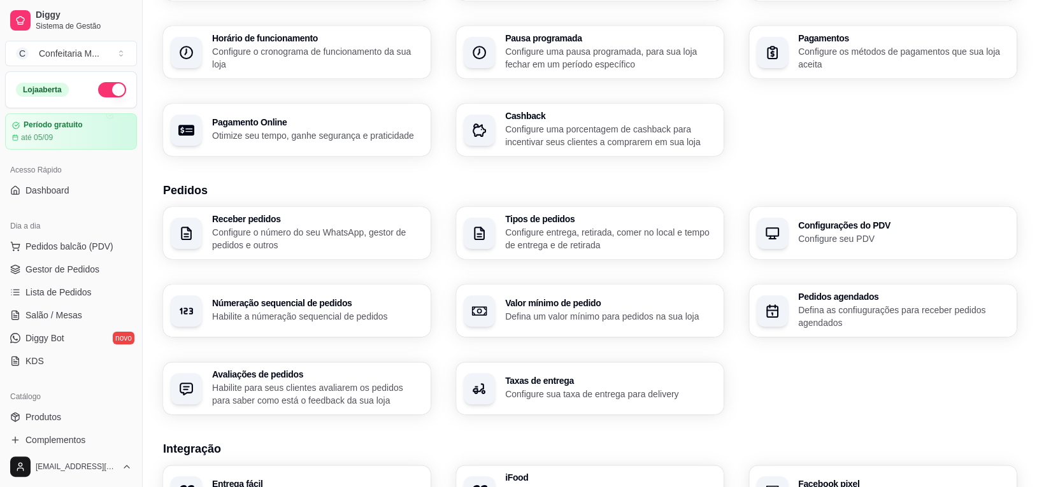
scroll to position [83, 0]
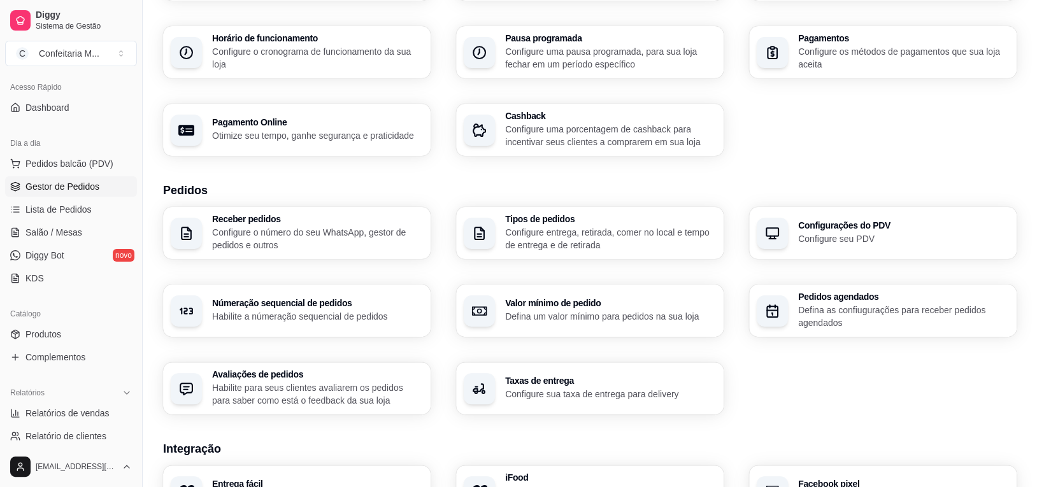
click at [64, 193] on link "Gestor de Pedidos" at bounding box center [71, 186] width 132 height 20
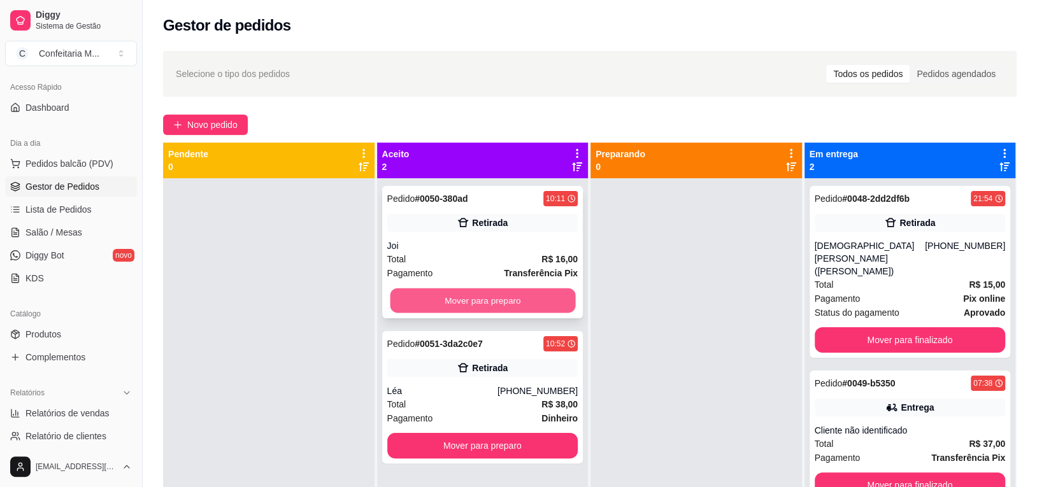
click at [498, 306] on button "Mover para preparo" at bounding box center [482, 300] width 185 height 25
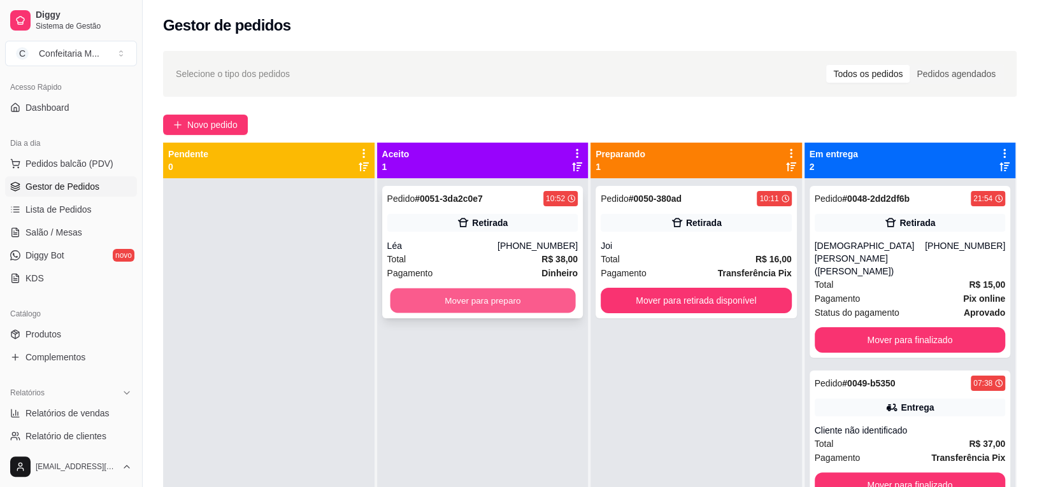
click at [499, 306] on button "Mover para preparo" at bounding box center [482, 300] width 185 height 25
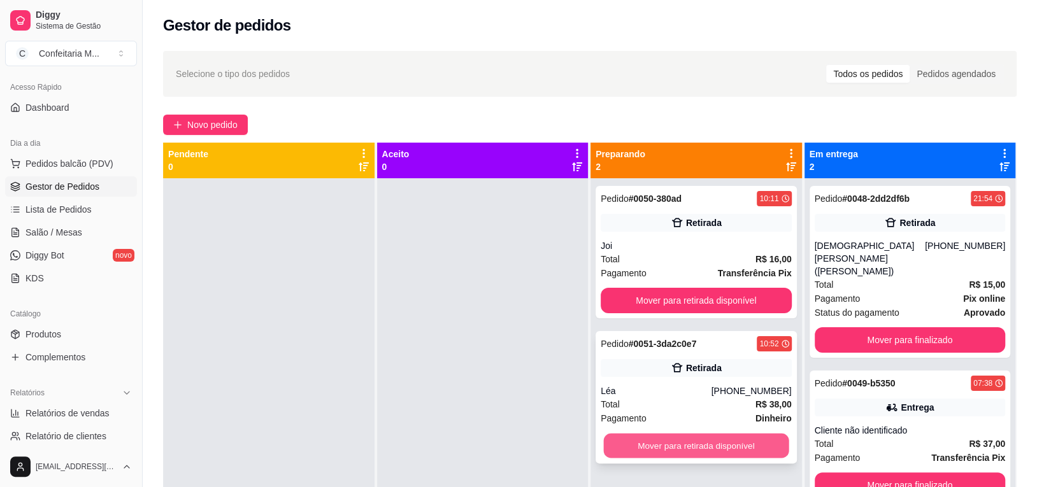
click at [722, 448] on button "Mover para retirada disponível" at bounding box center [695, 446] width 185 height 25
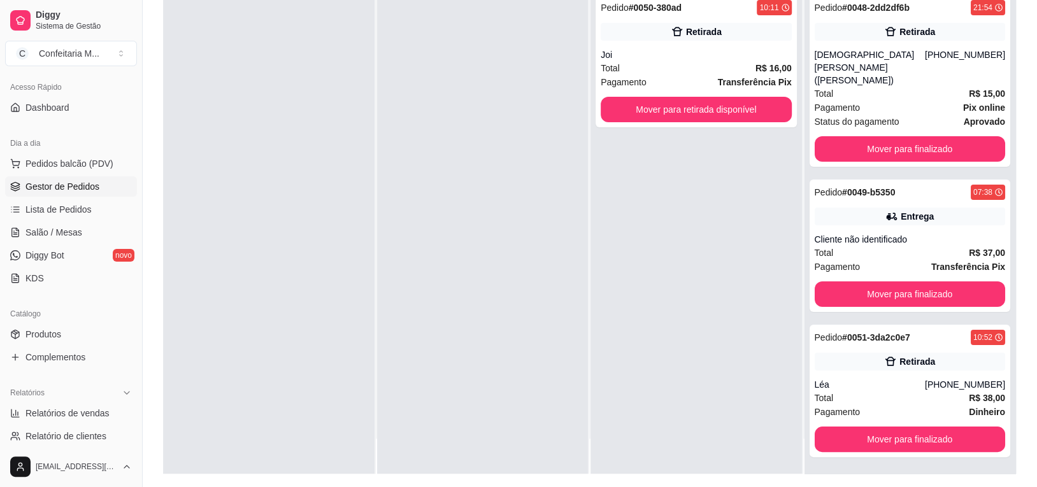
scroll to position [194, 0]
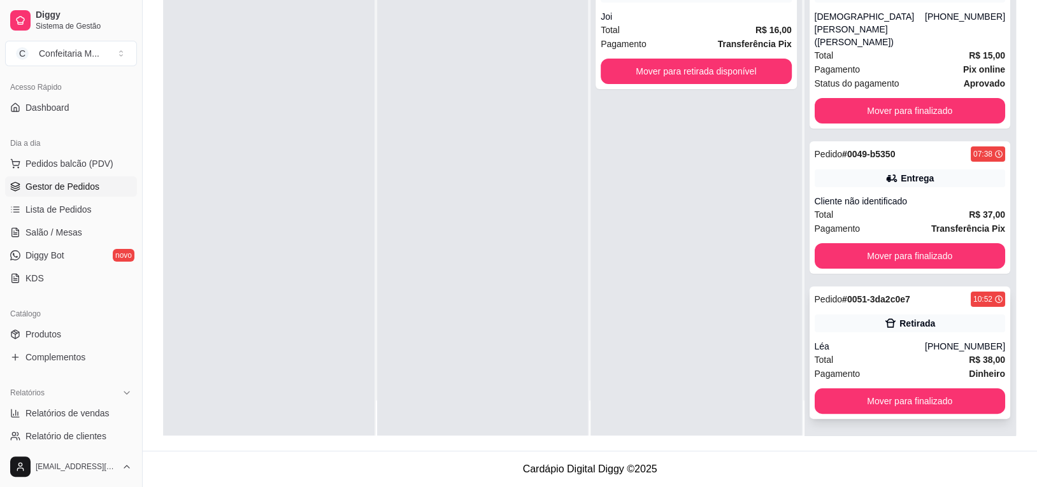
click at [878, 367] on div "Pagamento Dinheiro" at bounding box center [910, 374] width 191 height 14
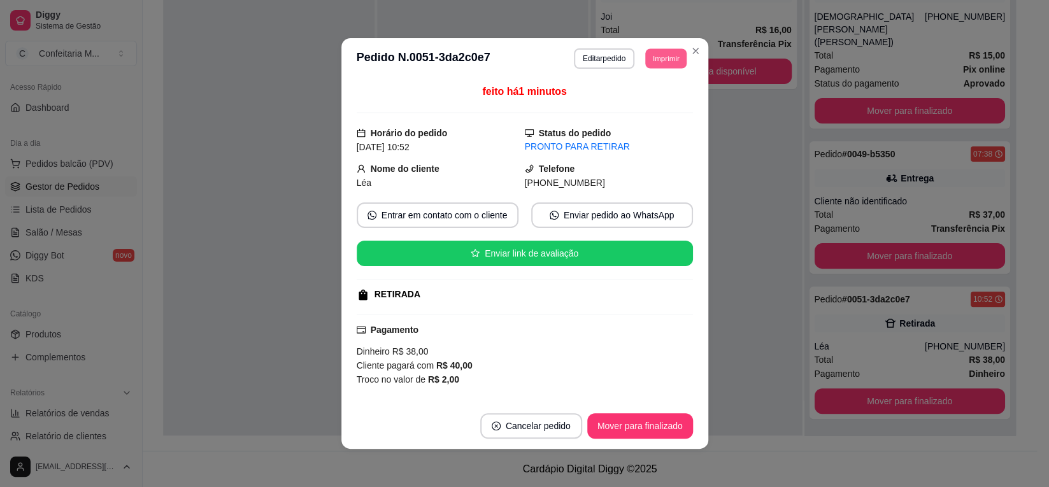
click at [664, 62] on button "Imprimir" at bounding box center [665, 58] width 41 height 20
click at [657, 62] on button "Imprimir" at bounding box center [665, 58] width 41 height 20
click at [650, 64] on button "Imprimir" at bounding box center [665, 58] width 43 height 20
click at [644, 110] on button "IMPRESSORA" at bounding box center [636, 104] width 89 height 20
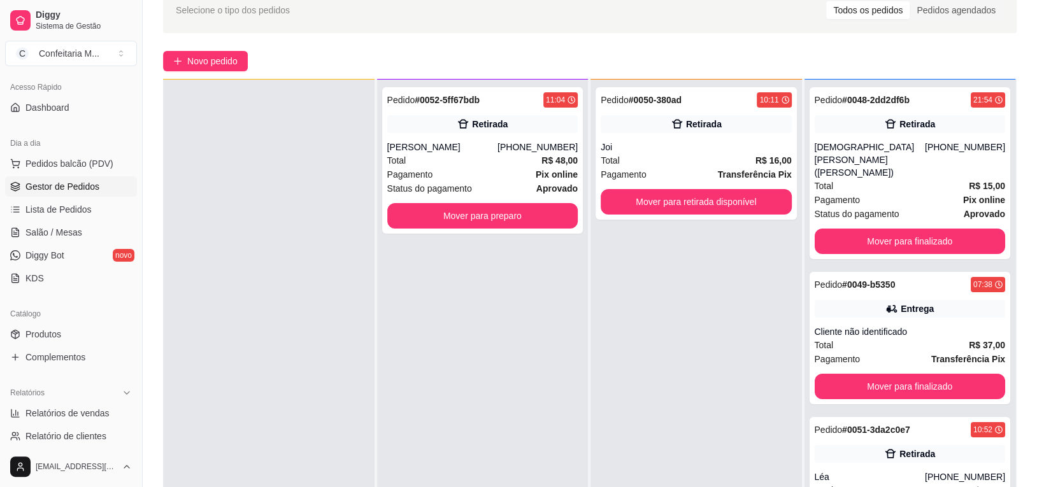
scroll to position [62, 0]
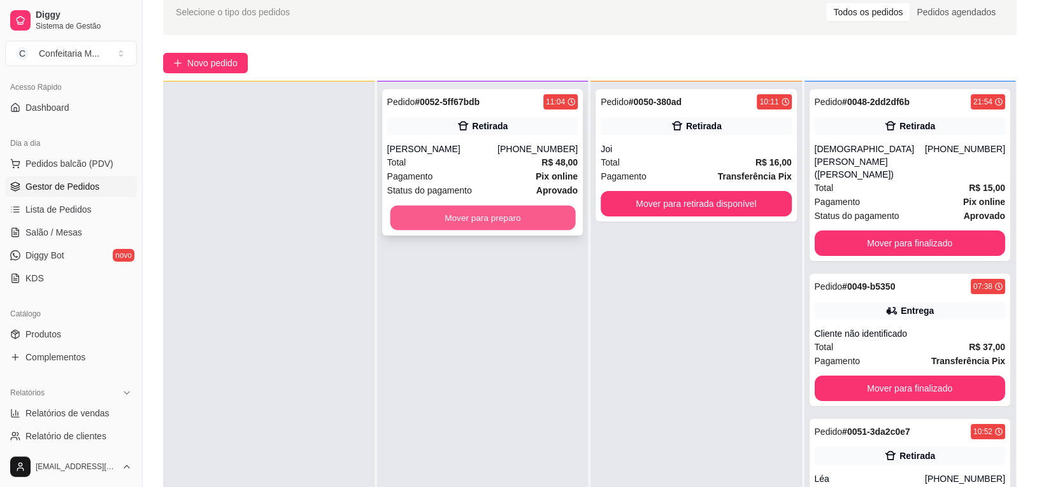
click at [494, 221] on button "Mover para preparo" at bounding box center [482, 218] width 185 height 25
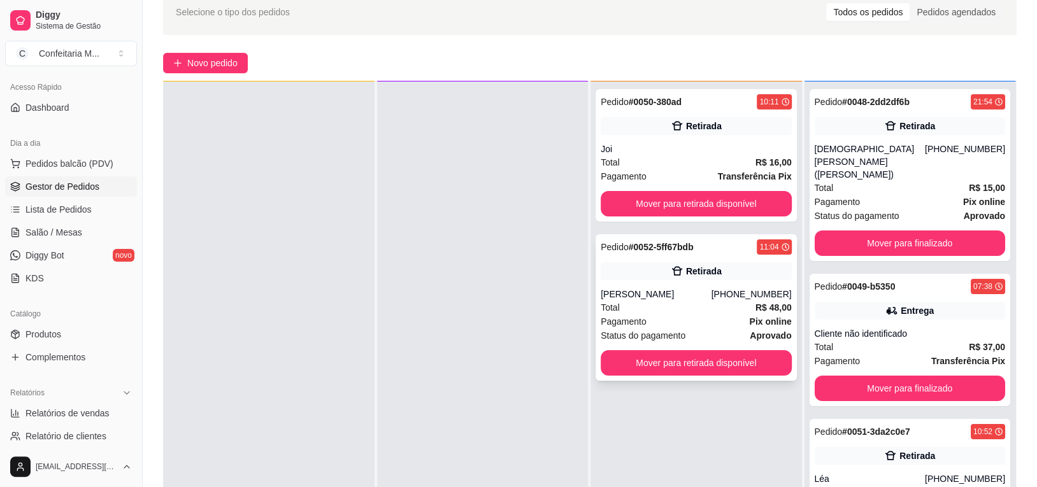
click at [755, 306] on strong "R$ 48,00" at bounding box center [773, 308] width 36 height 10
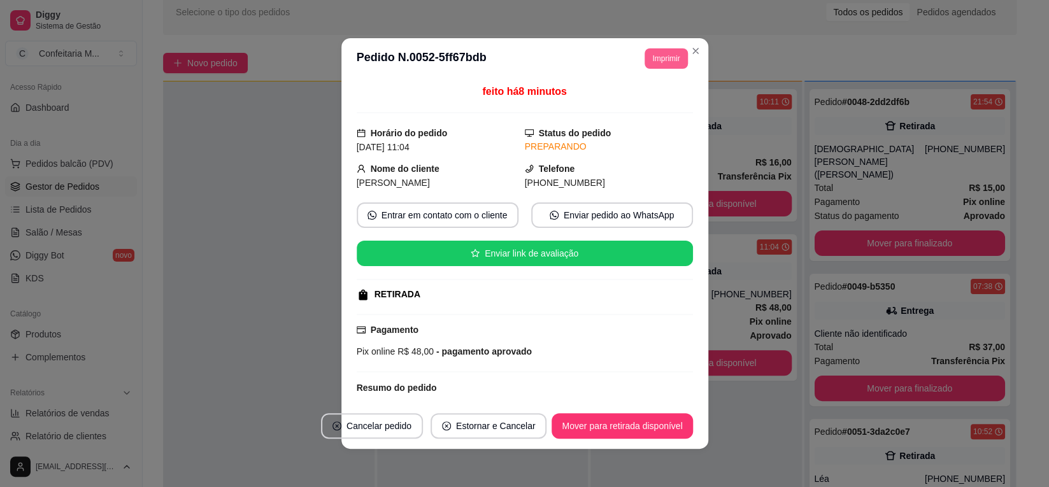
click at [662, 59] on button "Imprimir" at bounding box center [665, 58] width 43 height 20
click at [665, 68] on button "Imprimir" at bounding box center [665, 58] width 41 height 20
click at [668, 64] on button "Imprimir" at bounding box center [665, 58] width 43 height 20
click at [661, 102] on button "IMPRESSORA" at bounding box center [636, 104] width 92 height 20
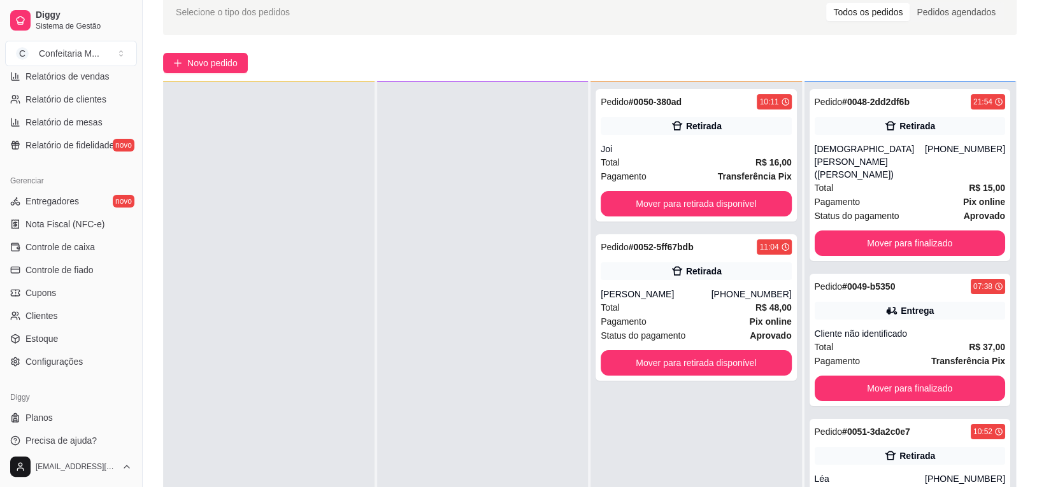
scroll to position [427, 0]
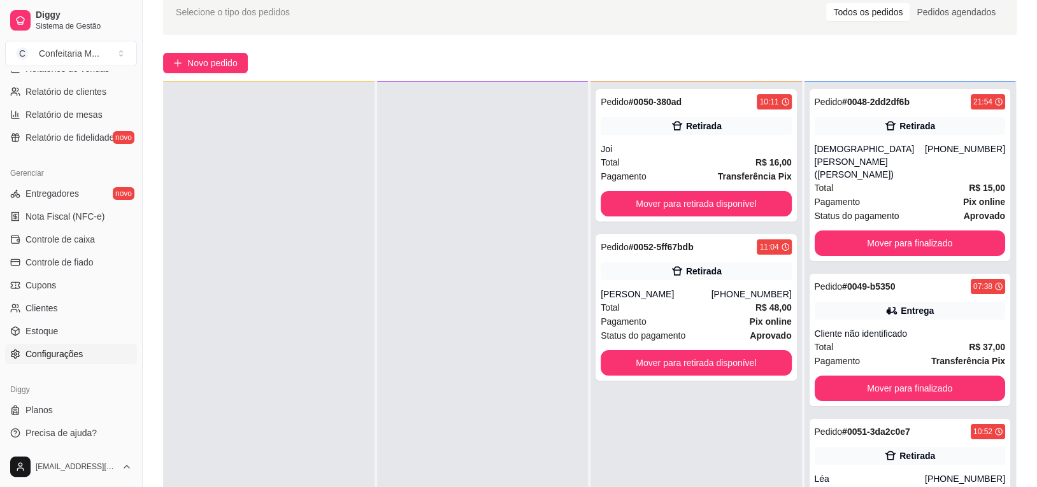
click at [99, 346] on link "Configurações" at bounding box center [71, 354] width 132 height 20
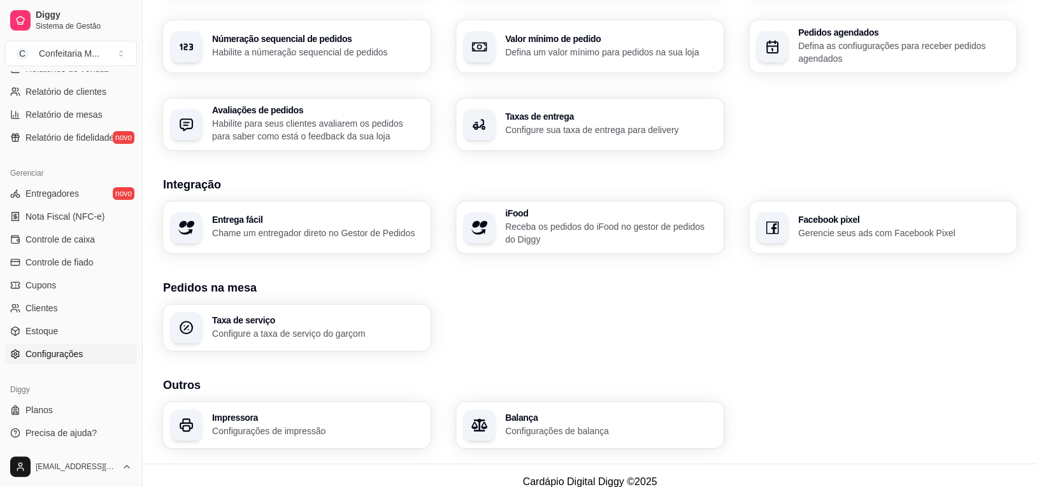
scroll to position [404, 0]
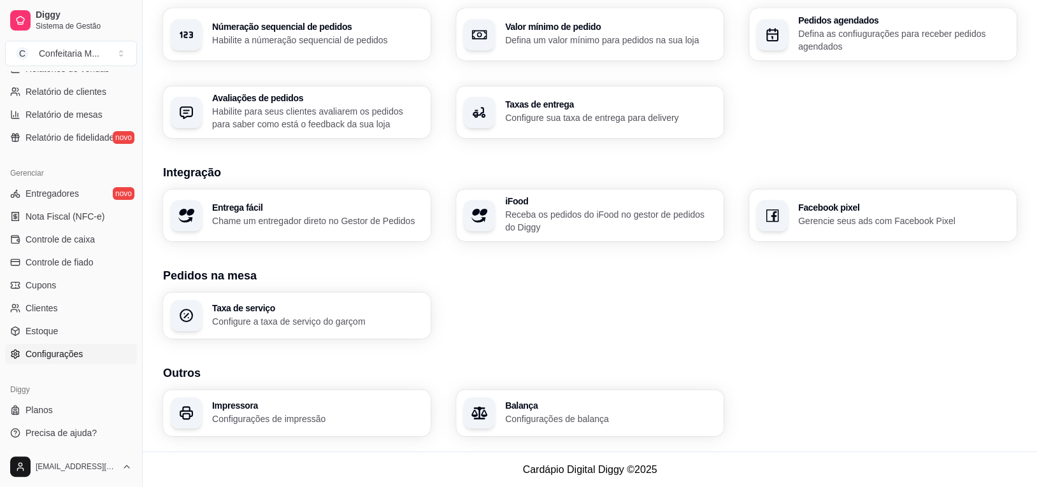
click at [340, 414] on p "Configurações de impressão" at bounding box center [317, 419] width 211 height 13
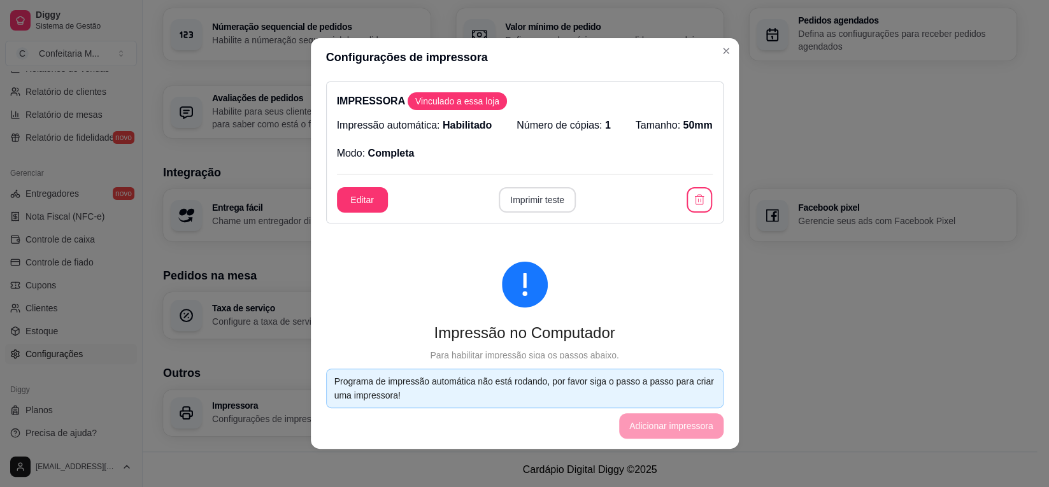
click at [522, 208] on button "Imprimir teste" at bounding box center [537, 199] width 77 height 25
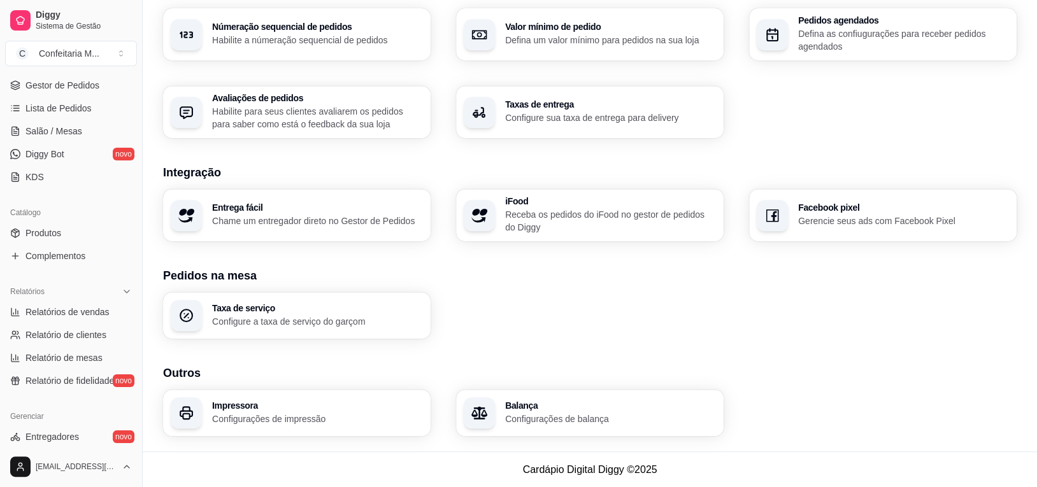
scroll to position [175, 0]
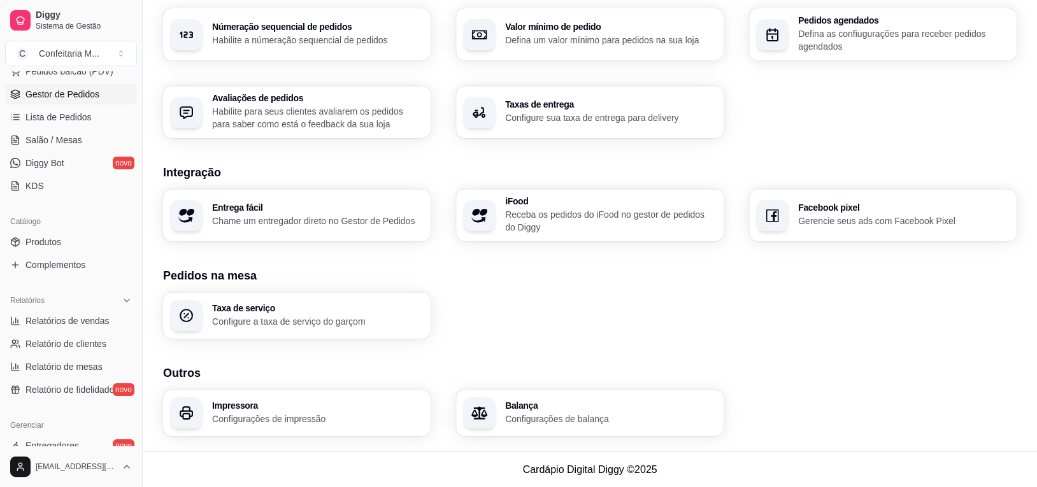
click at [99, 101] on link "Gestor de Pedidos" at bounding box center [71, 94] width 132 height 20
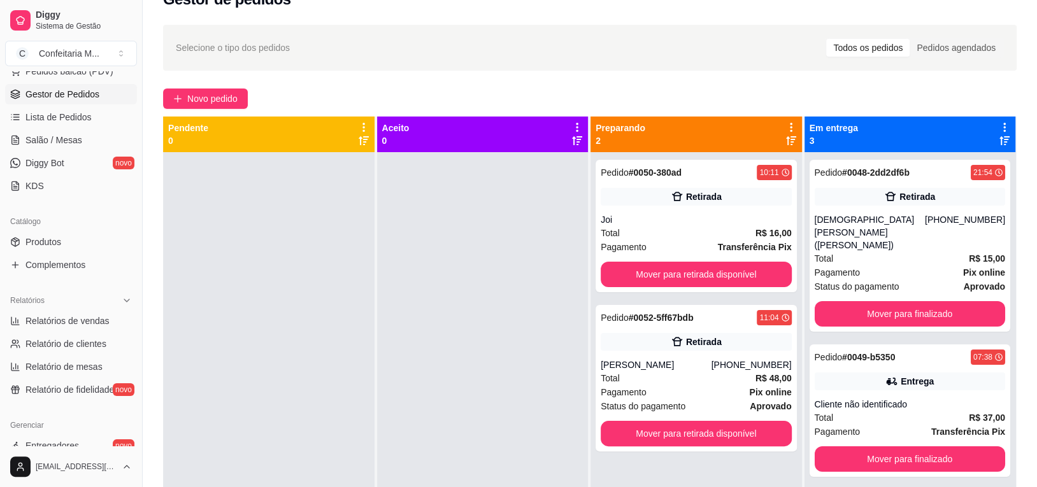
scroll to position [41, 0]
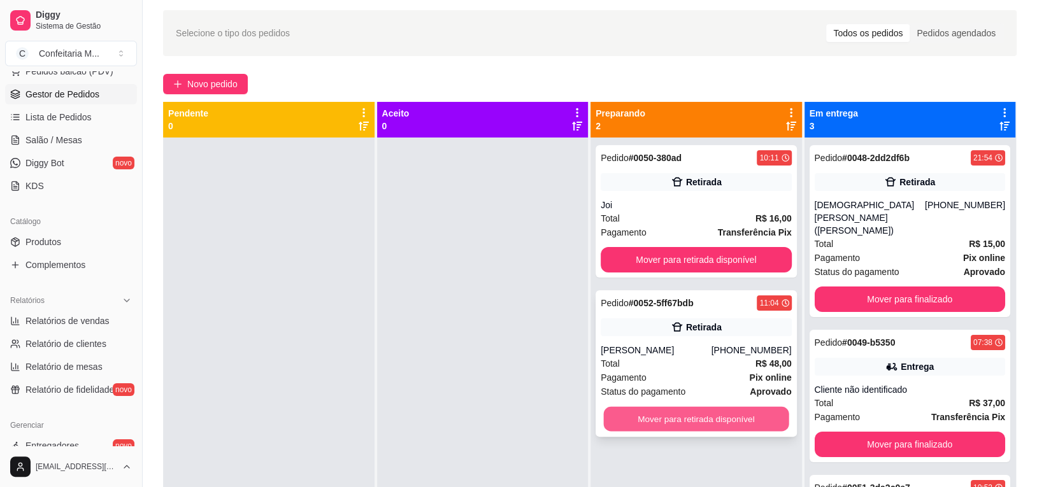
click at [694, 422] on button "Mover para retirada disponível" at bounding box center [695, 419] width 185 height 25
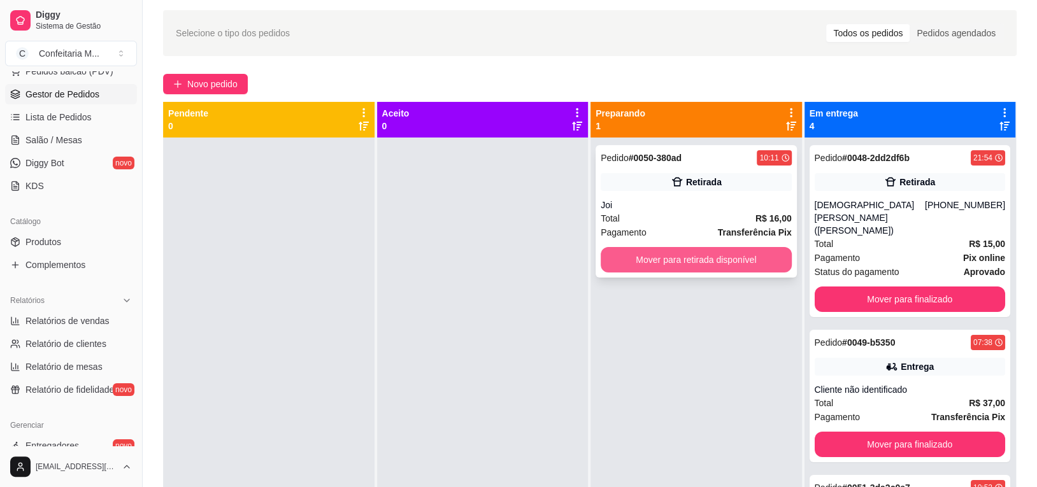
click at [671, 267] on button "Mover para retirada disponível" at bounding box center [696, 259] width 191 height 25
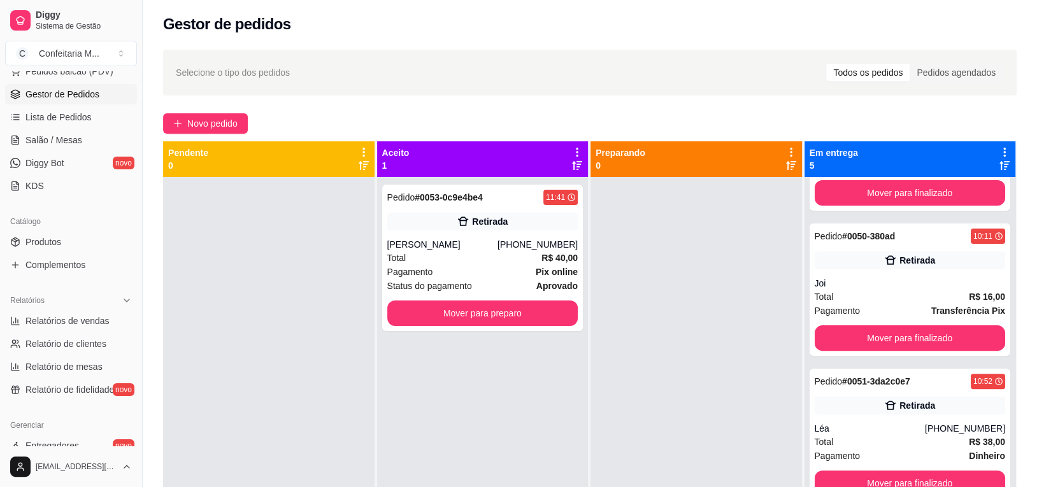
scroll to position [0, 0]
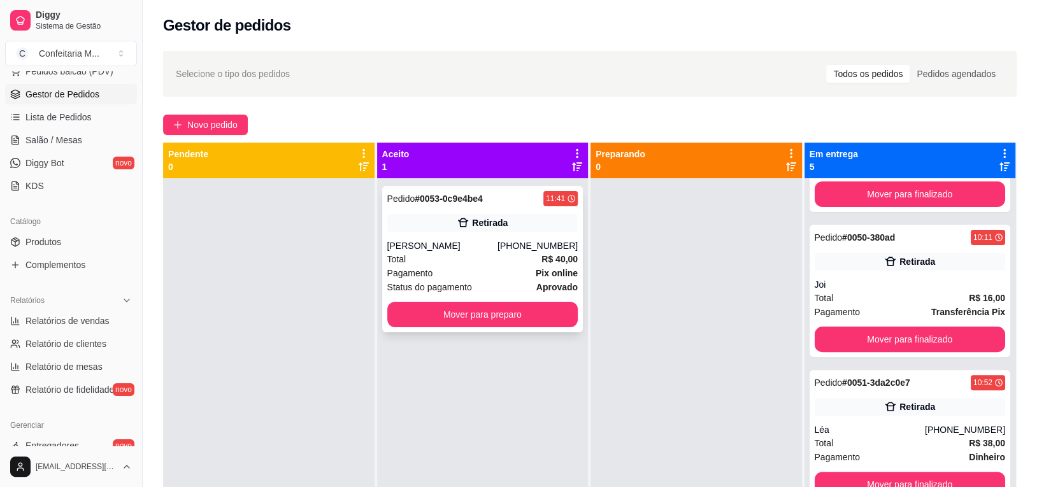
click at [541, 264] on span "R$ 40,00" at bounding box center [559, 259] width 36 height 14
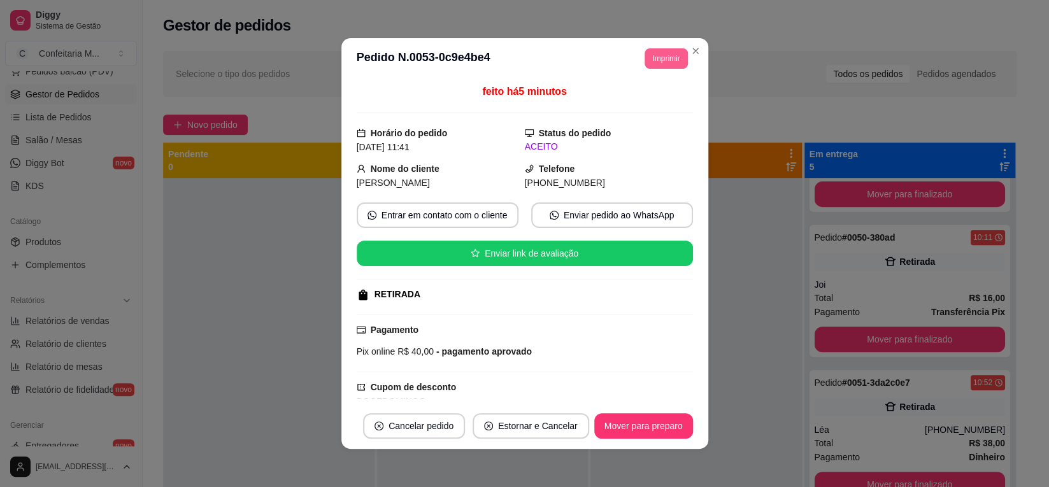
click at [659, 63] on button "Imprimir" at bounding box center [665, 58] width 43 height 20
click at [648, 103] on button "IMPRESSORA" at bounding box center [636, 104] width 92 height 20
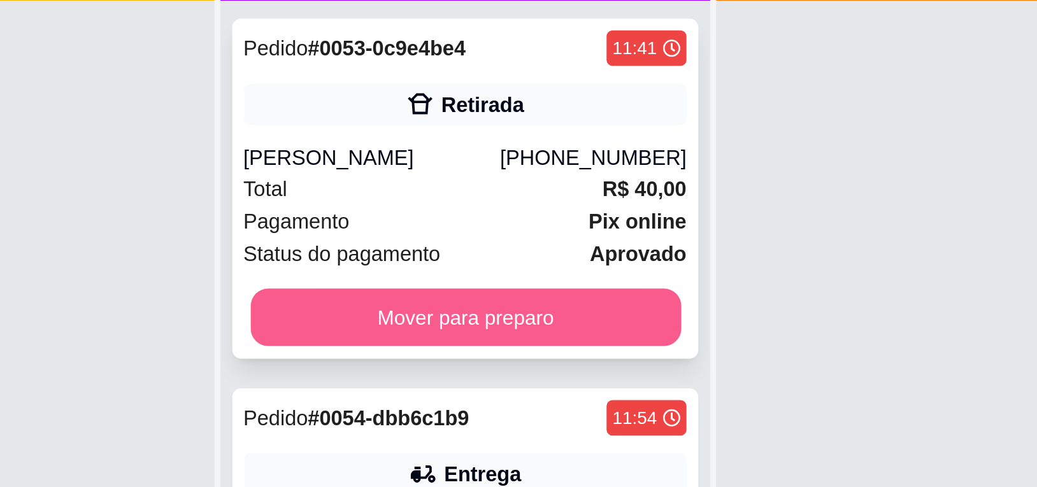
click at [495, 315] on button "Mover para preparo" at bounding box center [482, 315] width 185 height 25
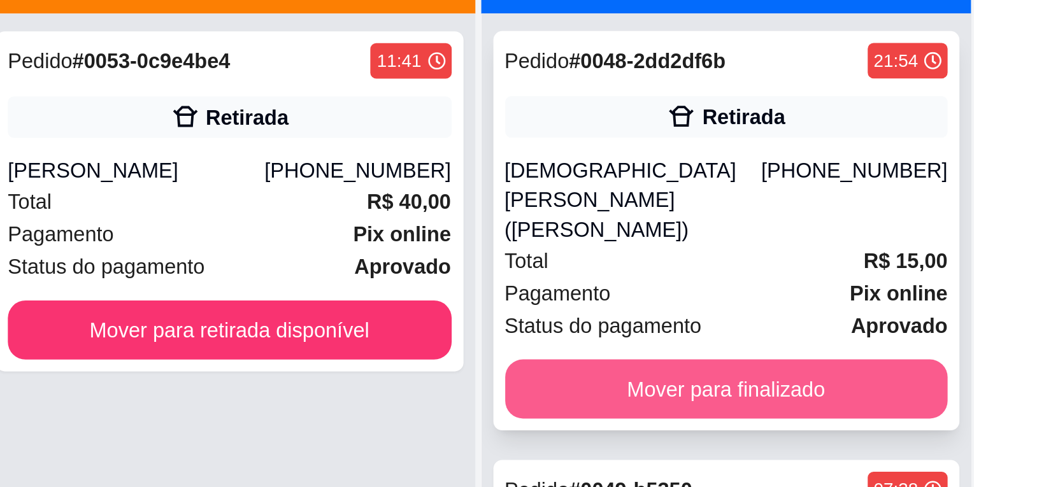
click at [885, 327] on button "Mover para finalizado" at bounding box center [910, 339] width 191 height 25
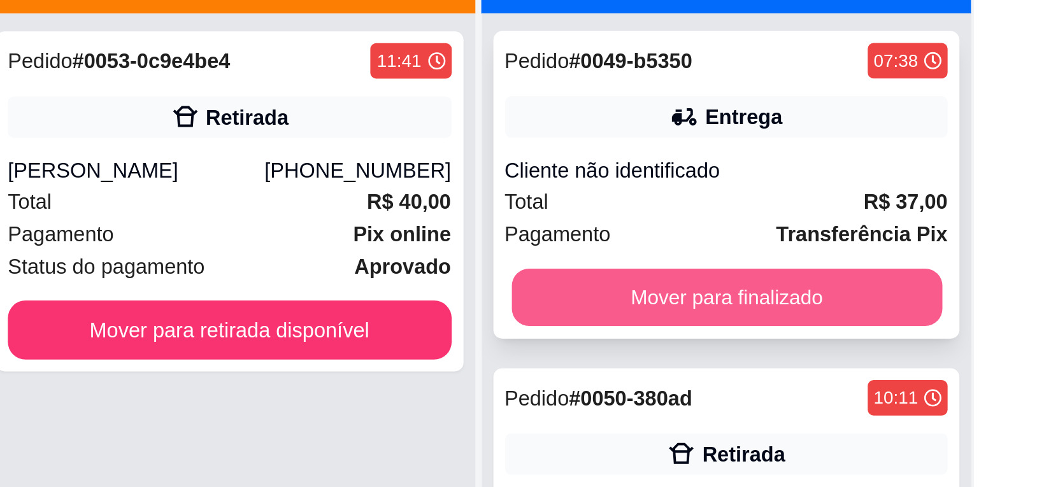
click at [897, 306] on button "Mover para finalizado" at bounding box center [909, 300] width 185 height 25
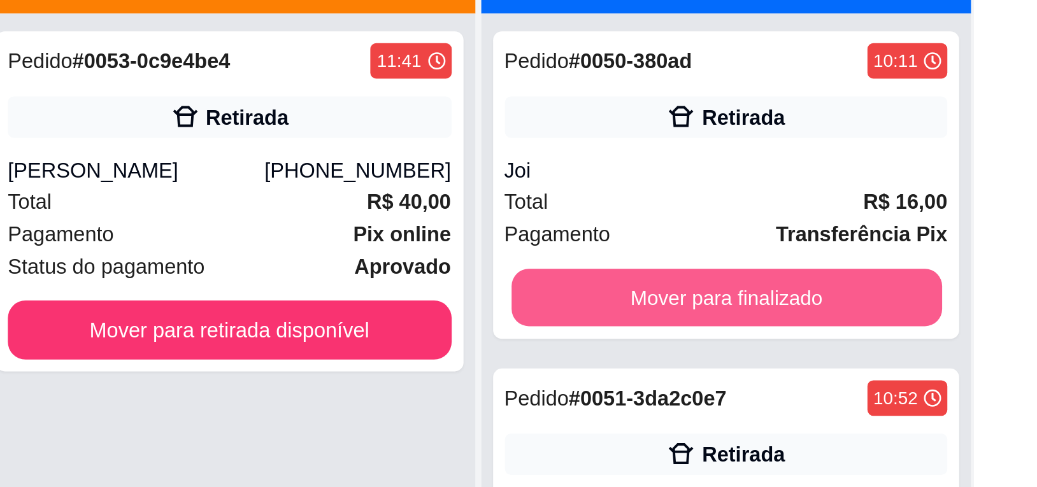
click at [897, 306] on button "Mover para finalizado" at bounding box center [909, 300] width 185 height 25
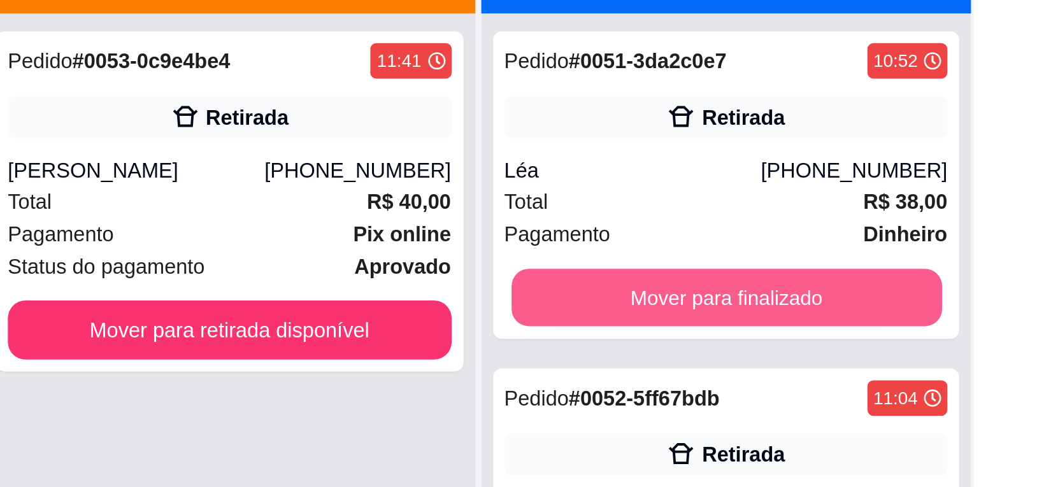
click at [897, 306] on button "Mover para finalizado" at bounding box center [909, 300] width 185 height 25
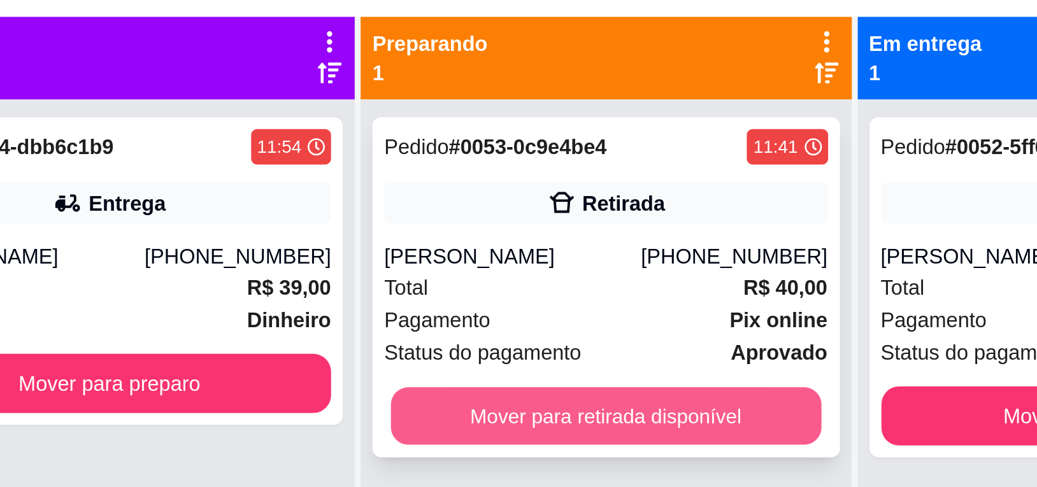
click at [716, 317] on button "Mover para retirada disponível" at bounding box center [695, 315] width 185 height 25
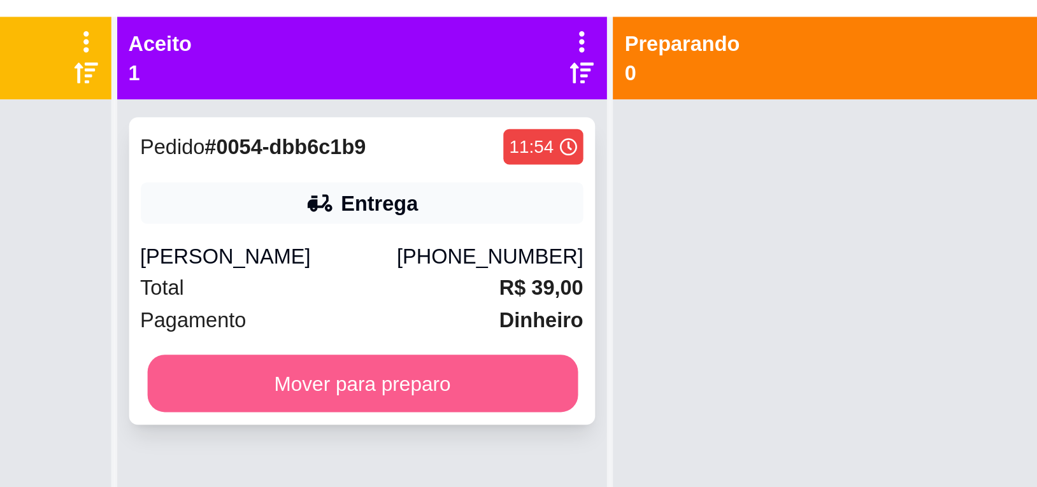
click at [510, 304] on button "Mover para preparo" at bounding box center [482, 300] width 185 height 25
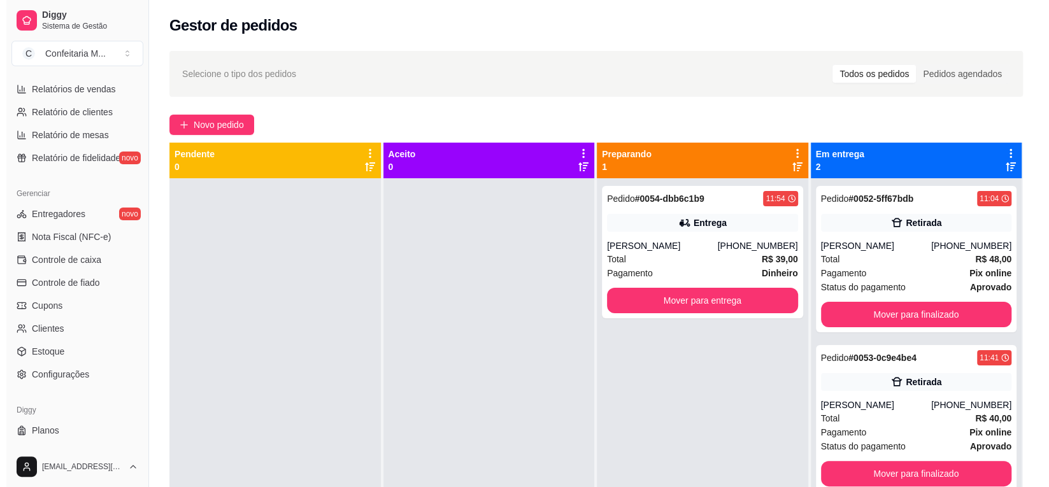
scroll to position [427, 0]
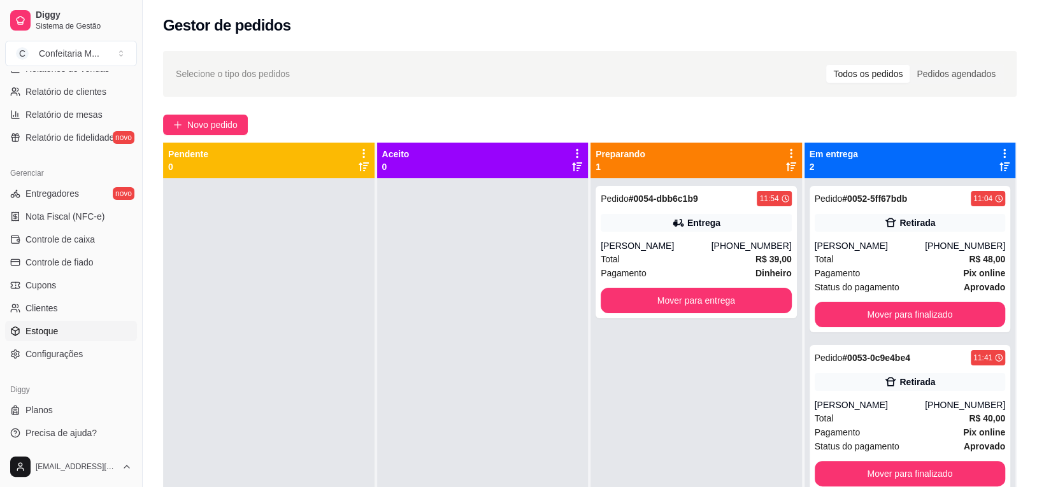
click at [68, 326] on link "Estoque" at bounding box center [71, 331] width 132 height 20
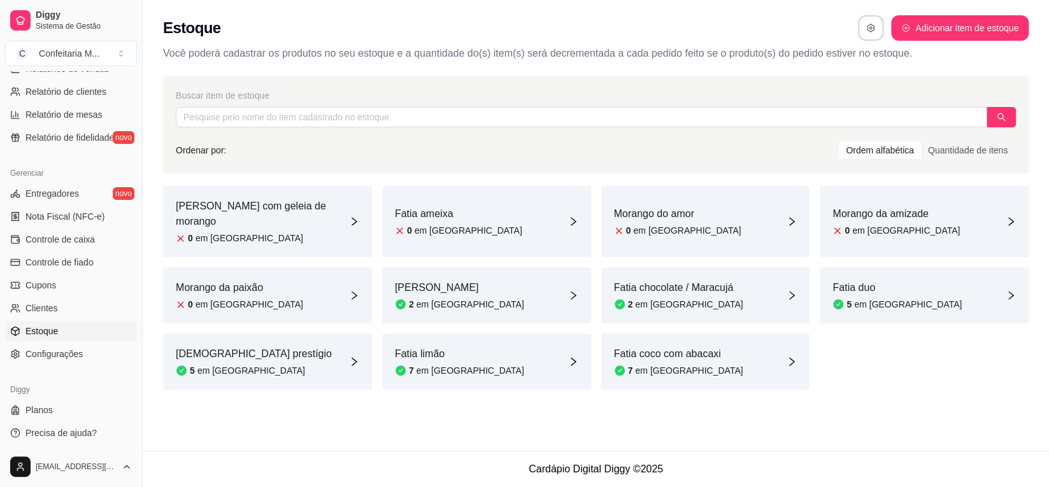
click at [732, 346] on div "Fatia coco com abacaxi 7 em [GEOGRAPHIC_DATA]" at bounding box center [705, 362] width 209 height 56
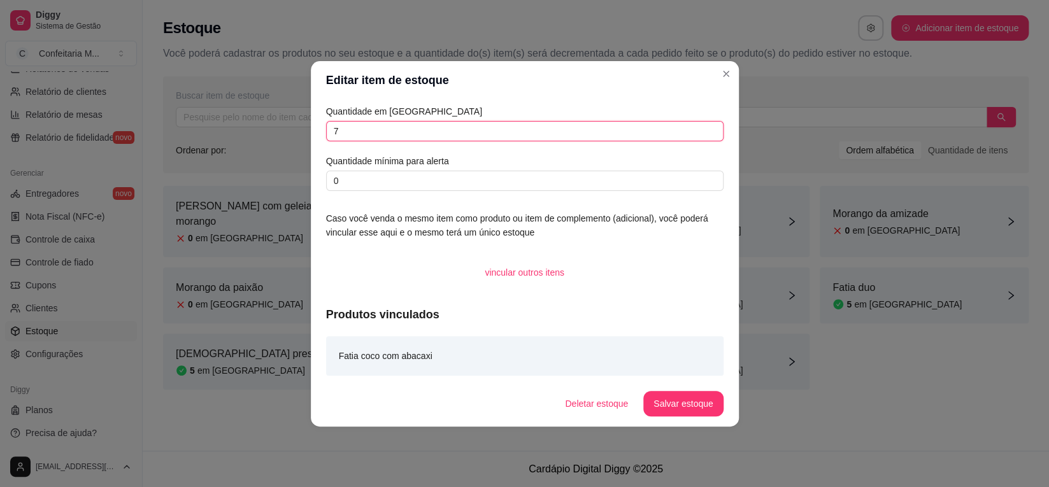
click at [351, 138] on input "7" at bounding box center [524, 131] width 397 height 20
type input "6"
click at [677, 401] on button "Salvar estoque" at bounding box center [683, 403] width 78 height 25
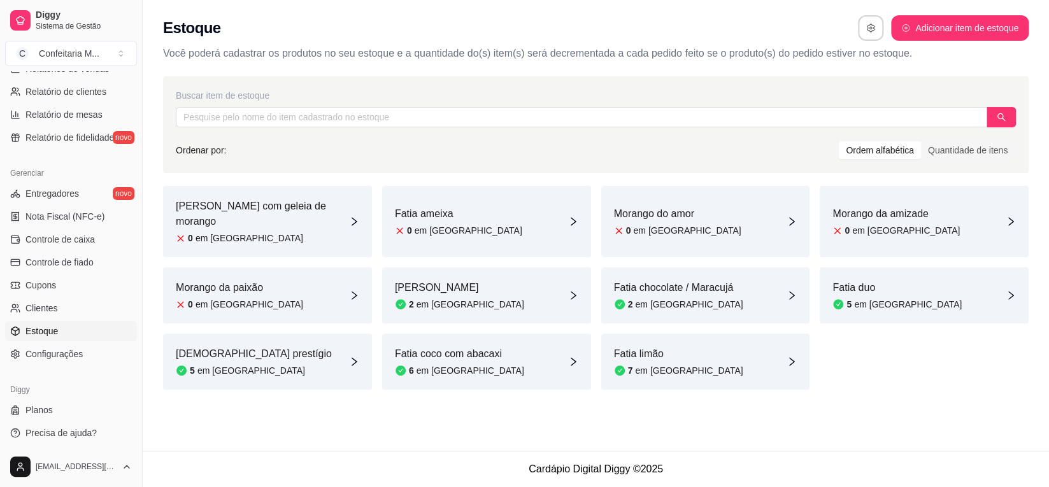
click at [439, 298] on article "em [GEOGRAPHIC_DATA]" at bounding box center [471, 304] width 108 height 13
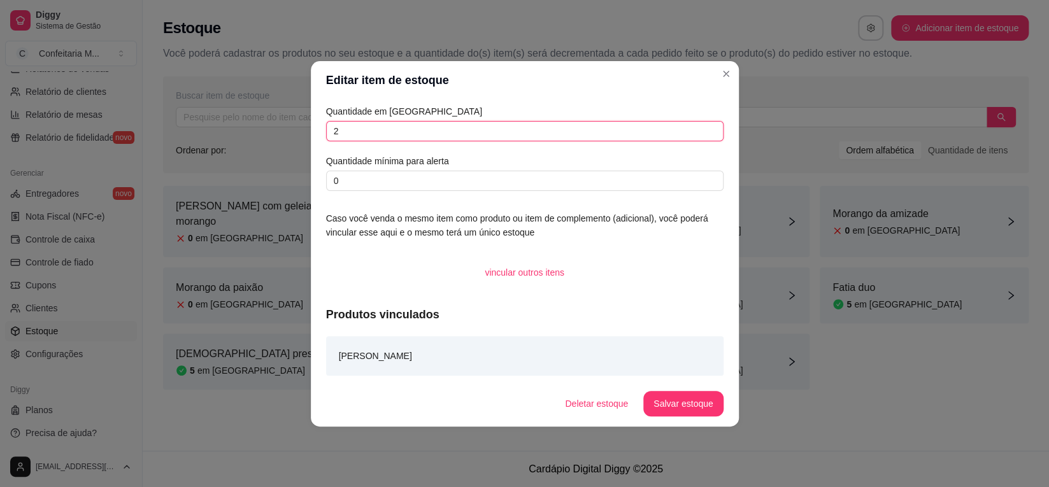
click at [401, 130] on input "2" at bounding box center [524, 131] width 397 height 20
type input "1"
click at [699, 409] on button "Salvar estoque" at bounding box center [683, 403] width 78 height 25
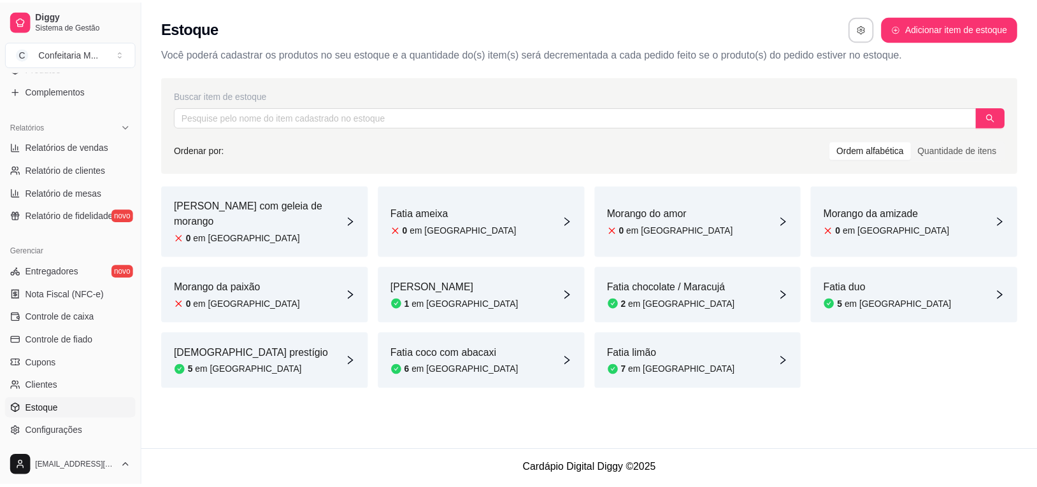
scroll to position [338, 0]
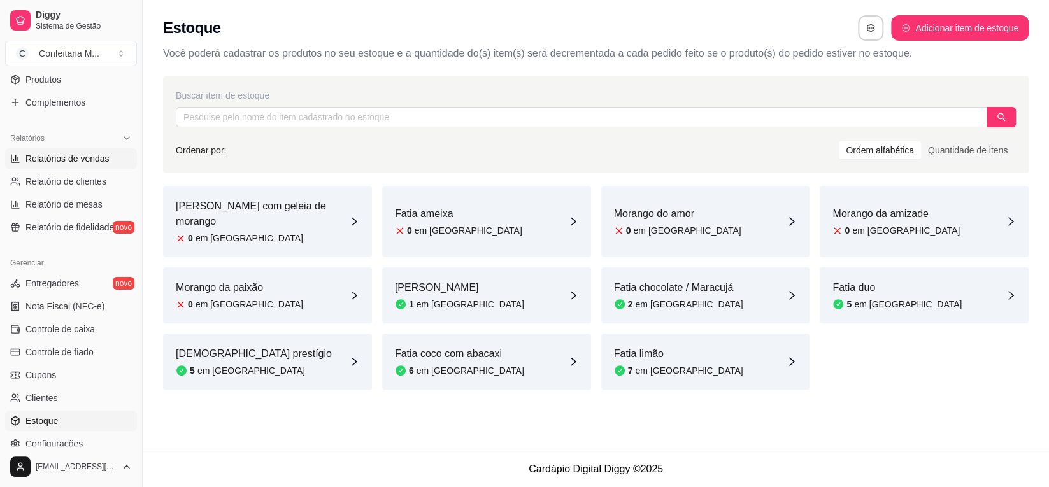
click at [67, 163] on span "Relatórios de vendas" at bounding box center [67, 158] width 84 height 13
select select "ALL"
select select "0"
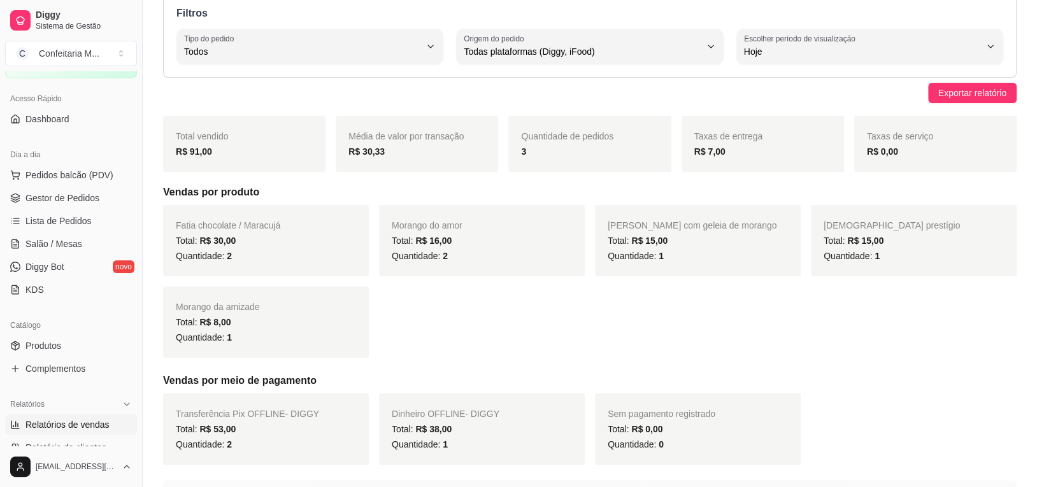
scroll to position [59, 0]
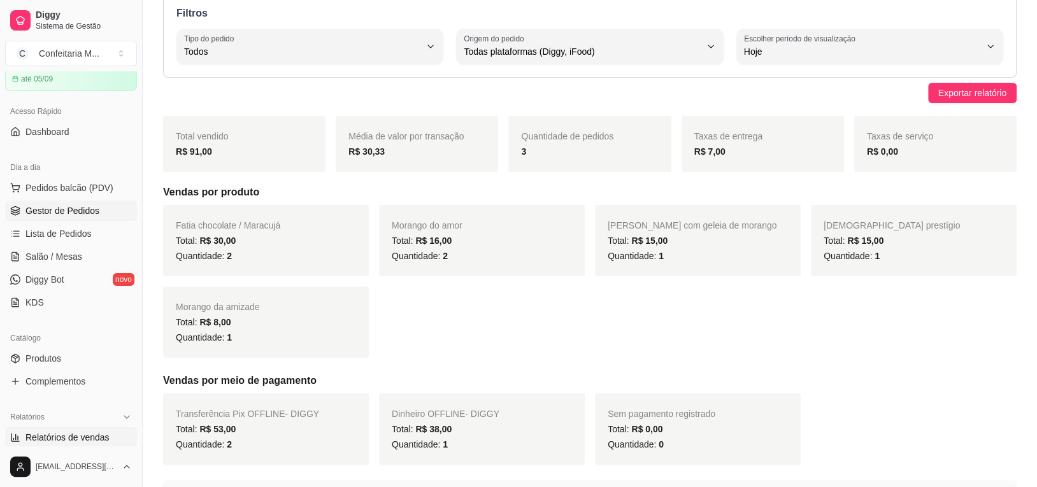
click at [77, 206] on span "Gestor de Pedidos" at bounding box center [62, 210] width 74 height 13
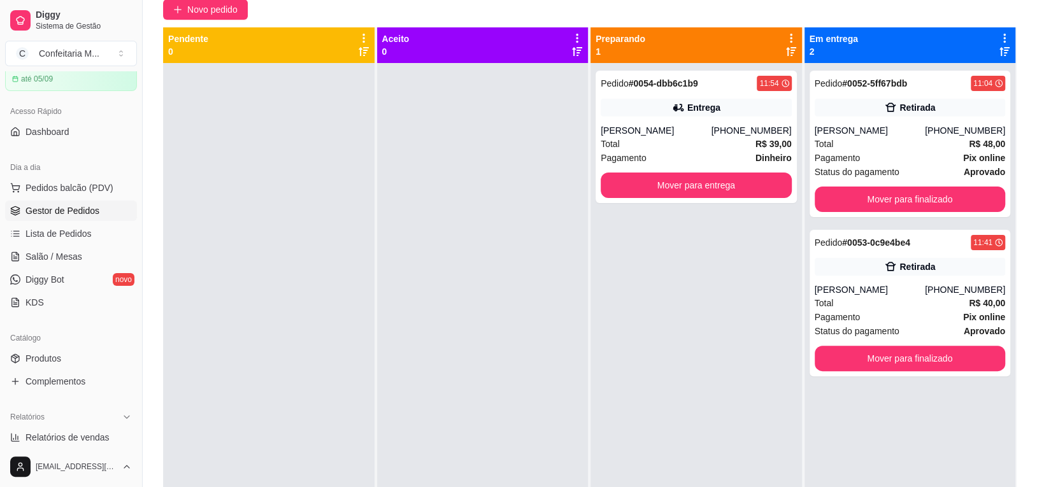
scroll to position [116, 0]
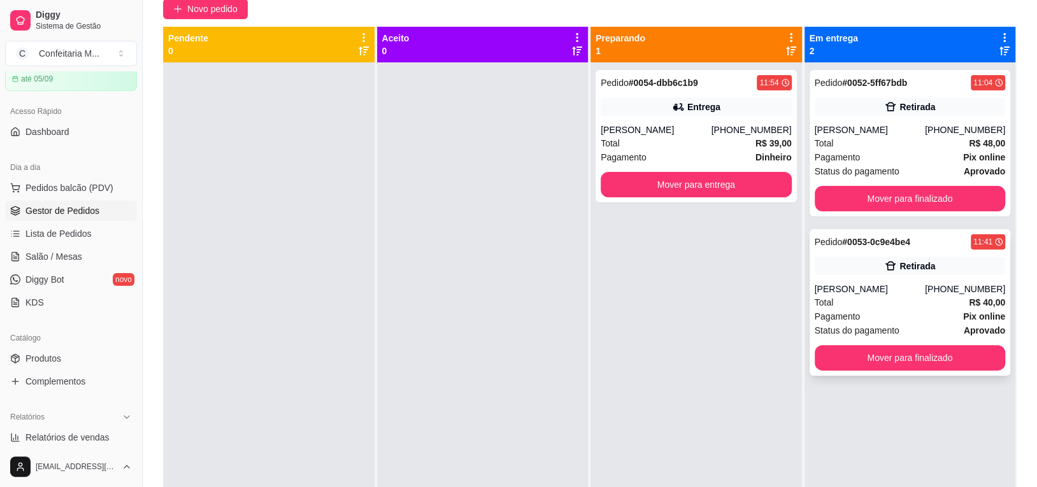
click at [933, 310] on div "Pagamento Pix online" at bounding box center [910, 317] width 191 height 14
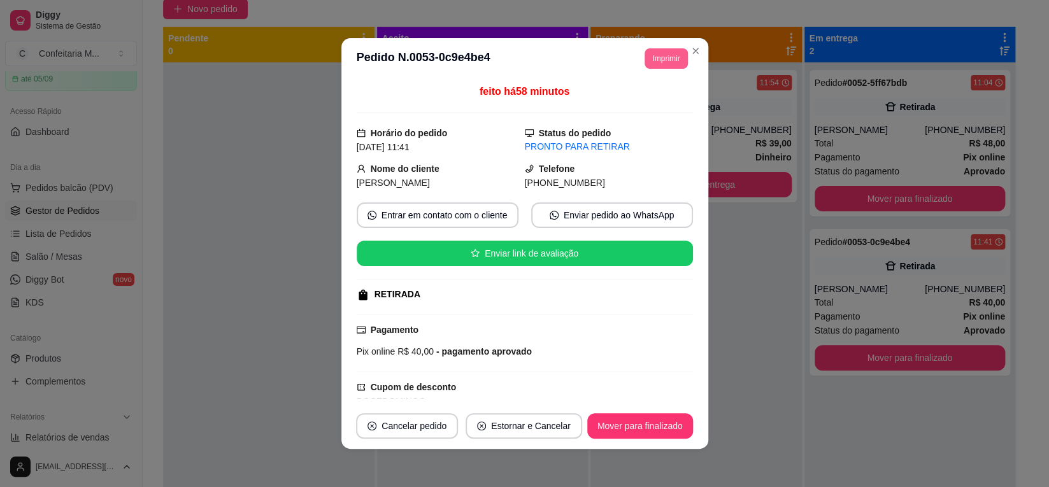
click at [660, 63] on button "Imprimir" at bounding box center [665, 58] width 43 height 20
click at [650, 103] on button "IMPRESSORA" at bounding box center [636, 104] width 89 height 20
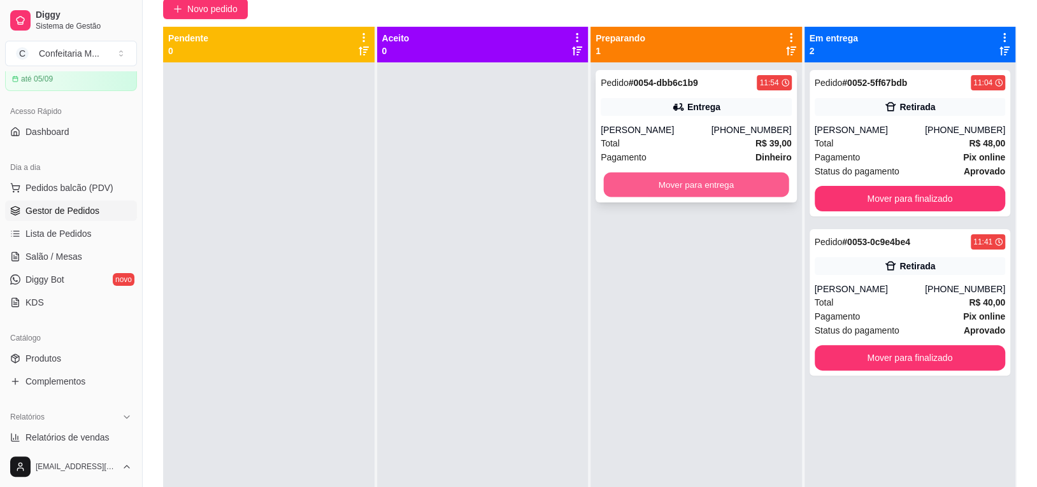
click at [719, 187] on button "Mover para entrega" at bounding box center [695, 185] width 185 height 25
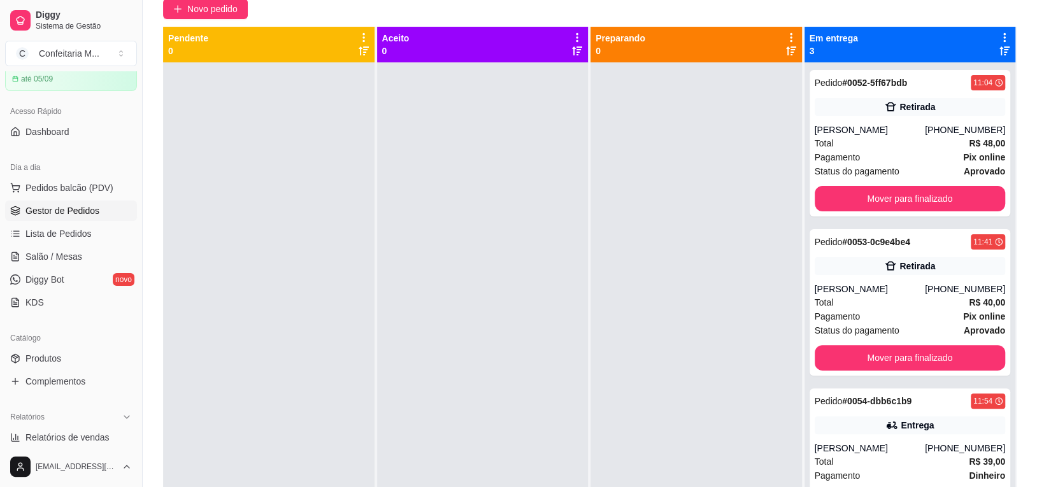
scroll to position [35, 0]
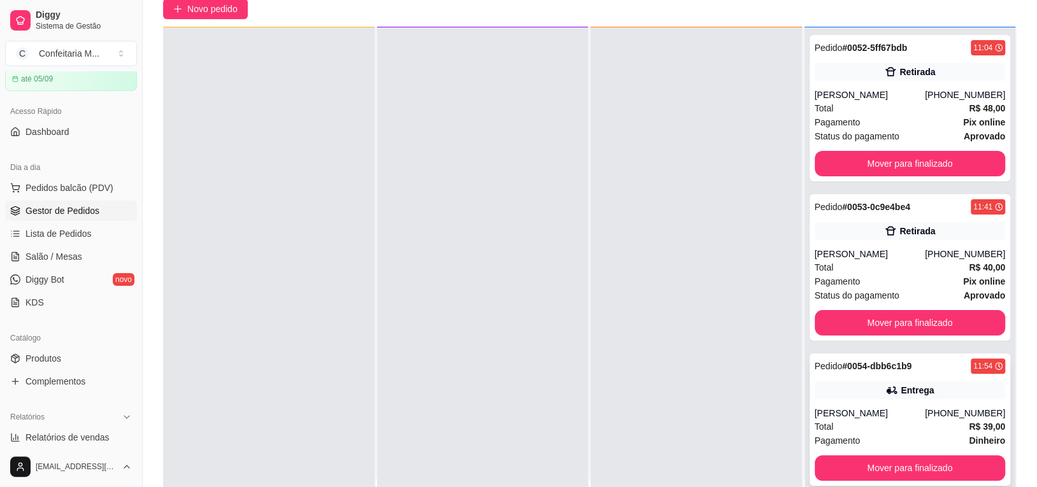
click at [887, 434] on div "Pagamento Dinheiro" at bounding box center [910, 441] width 191 height 14
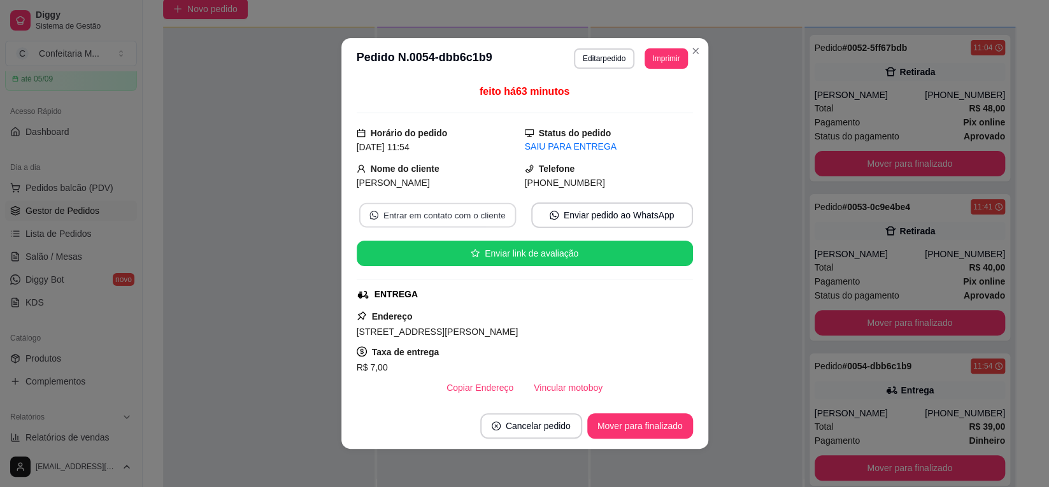
click at [442, 222] on button "Entrar em contato com o cliente" at bounding box center [437, 215] width 157 height 25
